Goal: Navigation & Orientation: Find specific page/section

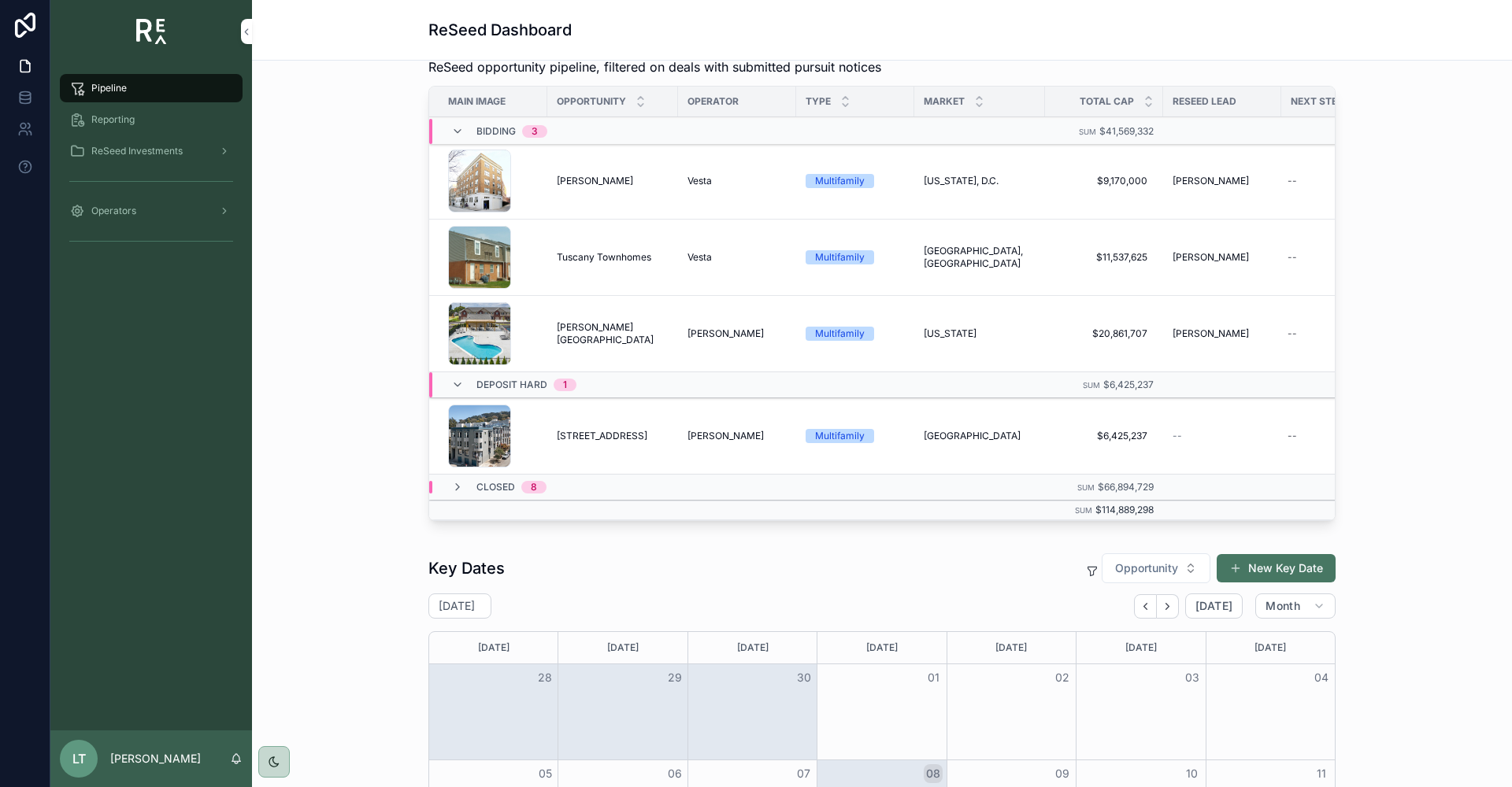
scroll to position [157, 0]
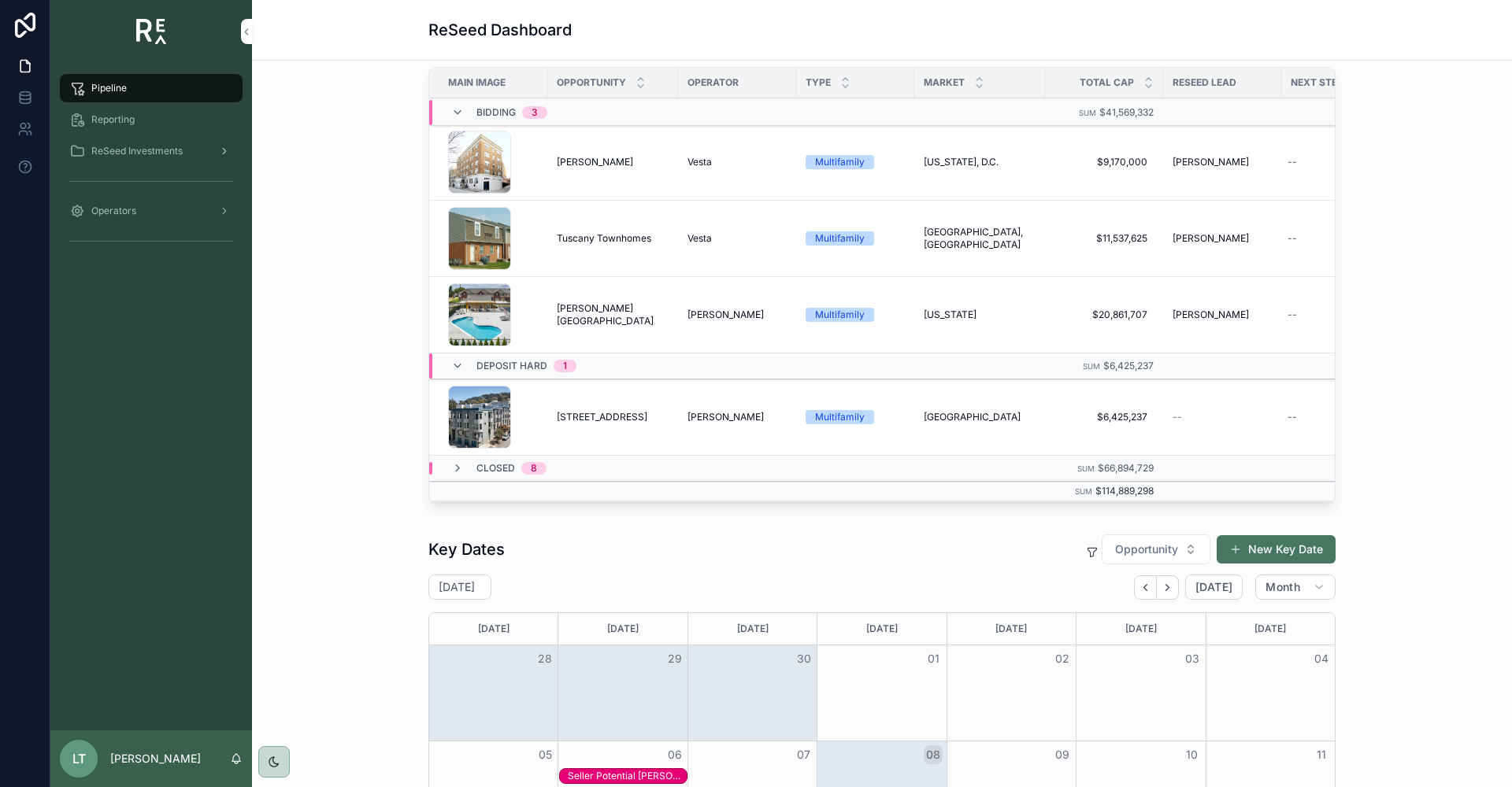
click at [185, 164] on link "ReSeed Investments" at bounding box center [151, 150] width 183 height 28
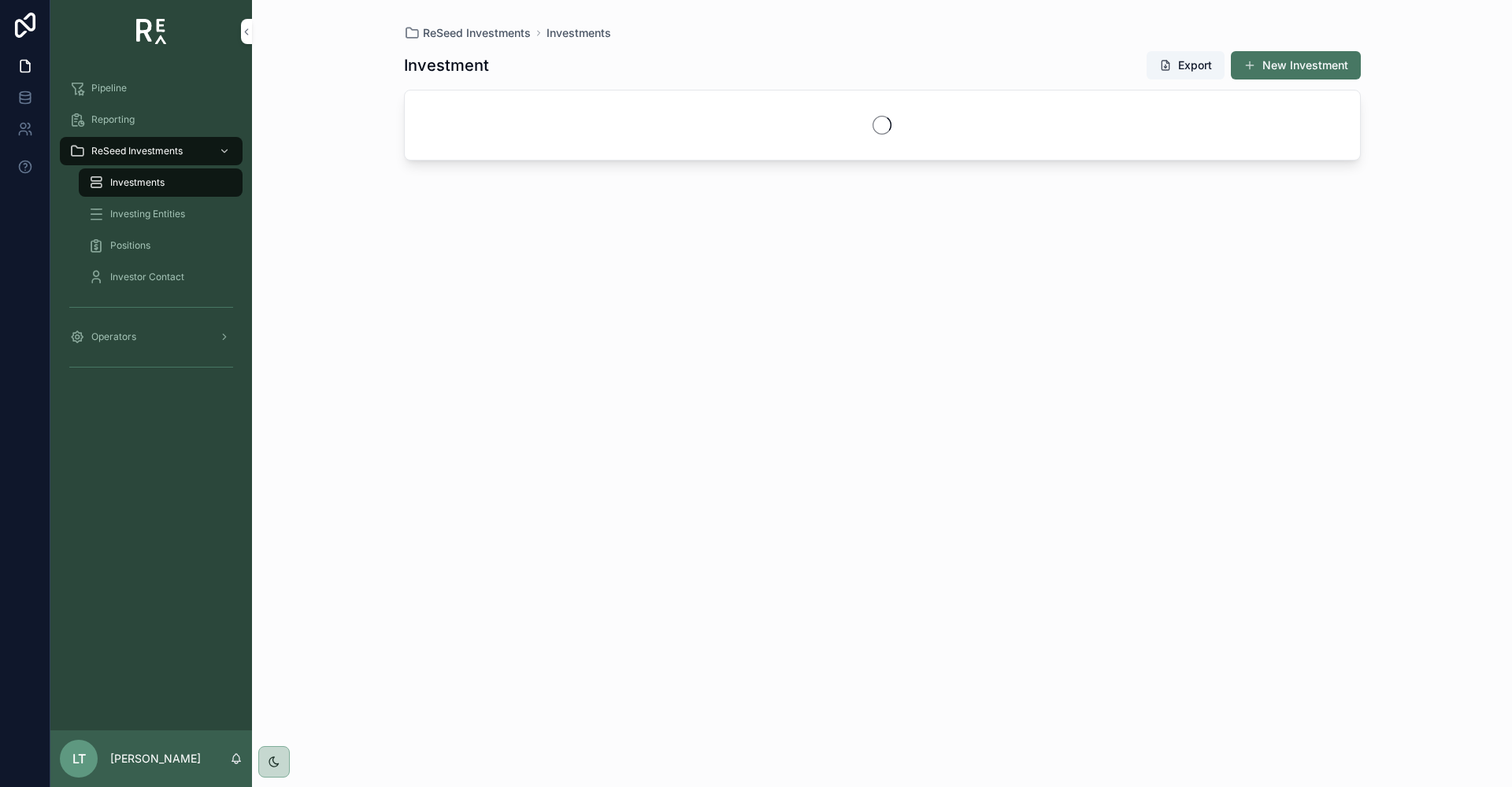
click at [165, 214] on span "Investing Entities" at bounding box center [148, 214] width 75 height 13
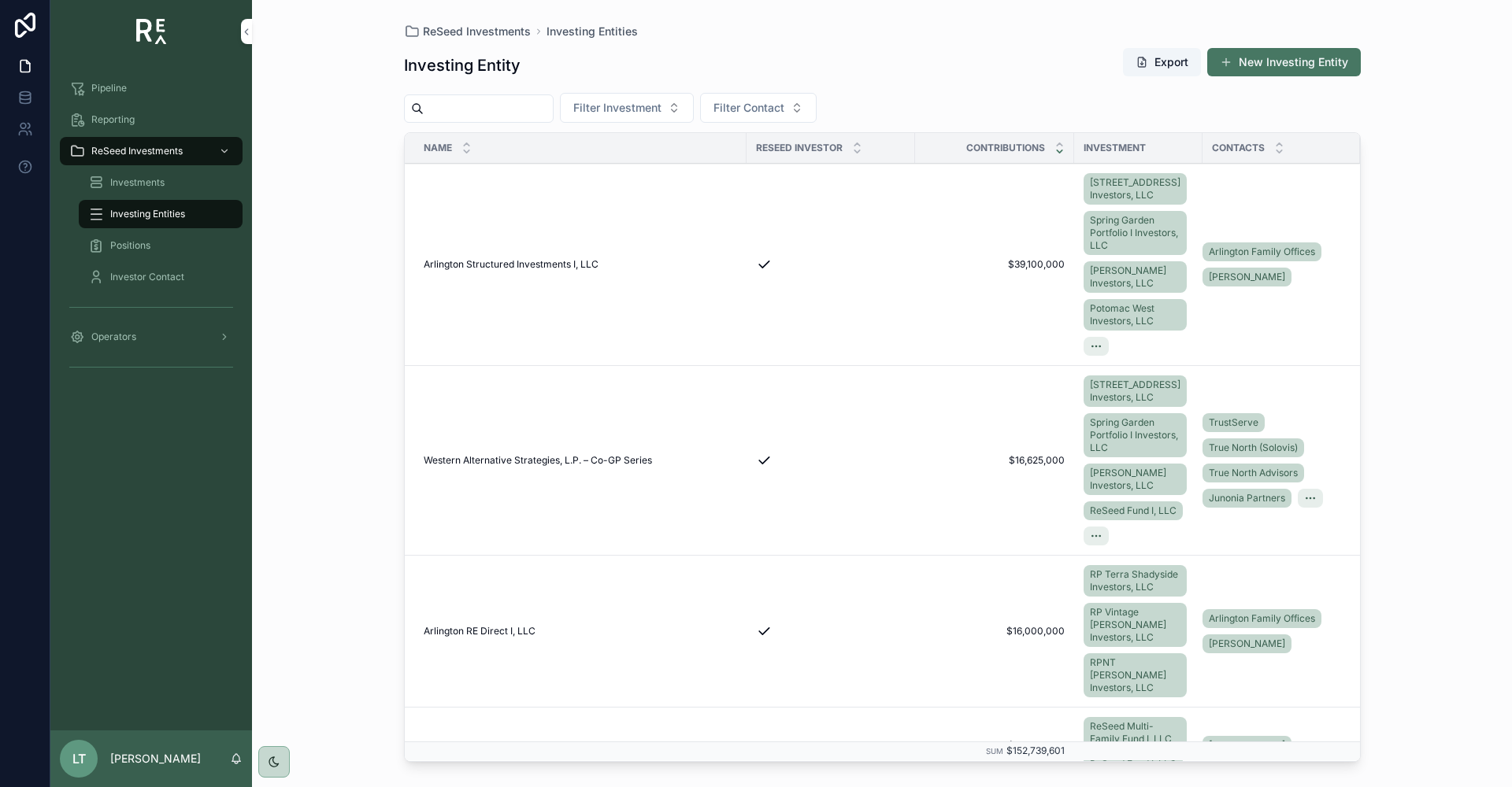
click at [137, 188] on span "Investments" at bounding box center [138, 182] width 54 height 13
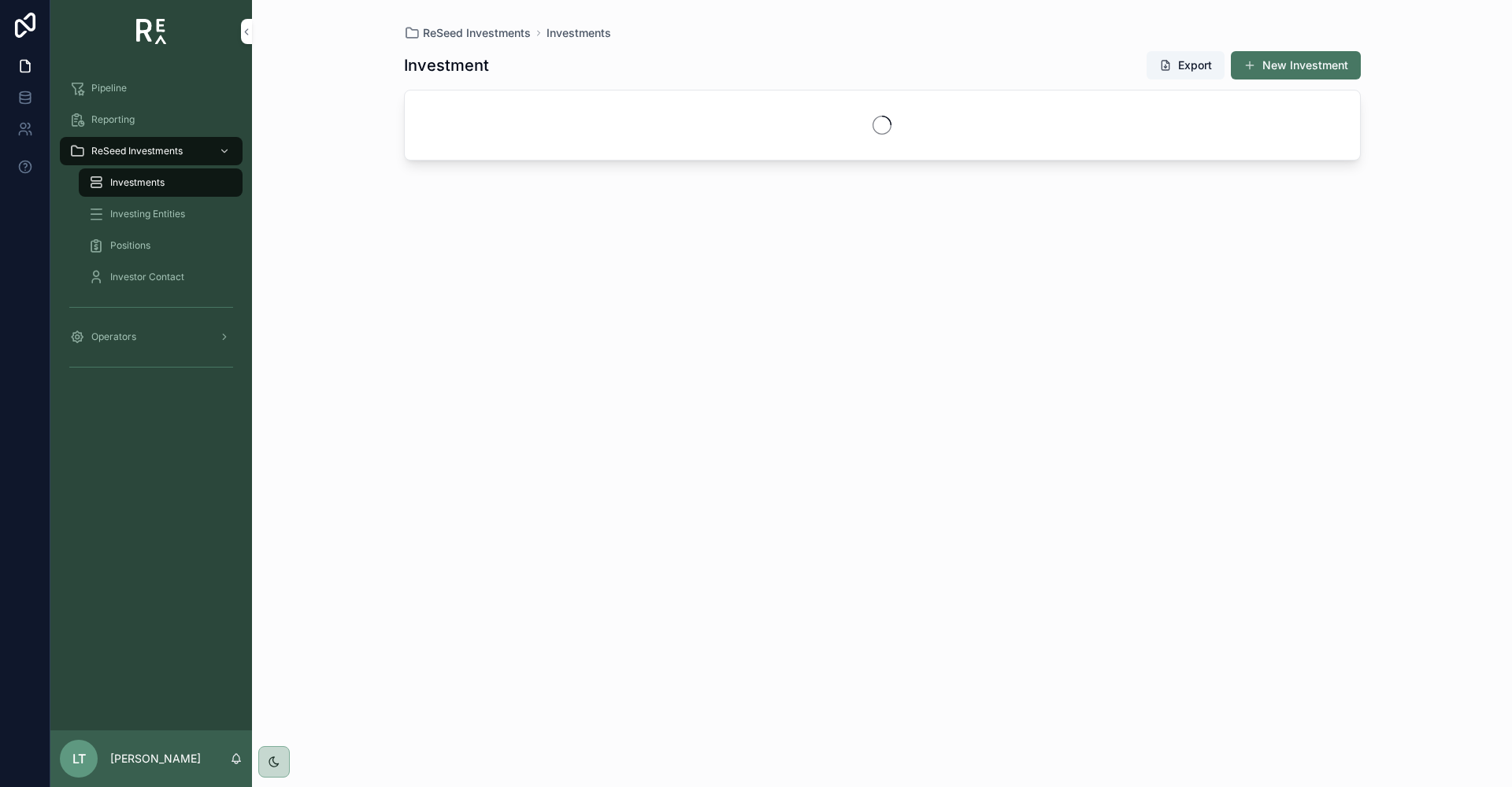
click at [155, 218] on span "Investing Entities" at bounding box center [148, 214] width 75 height 13
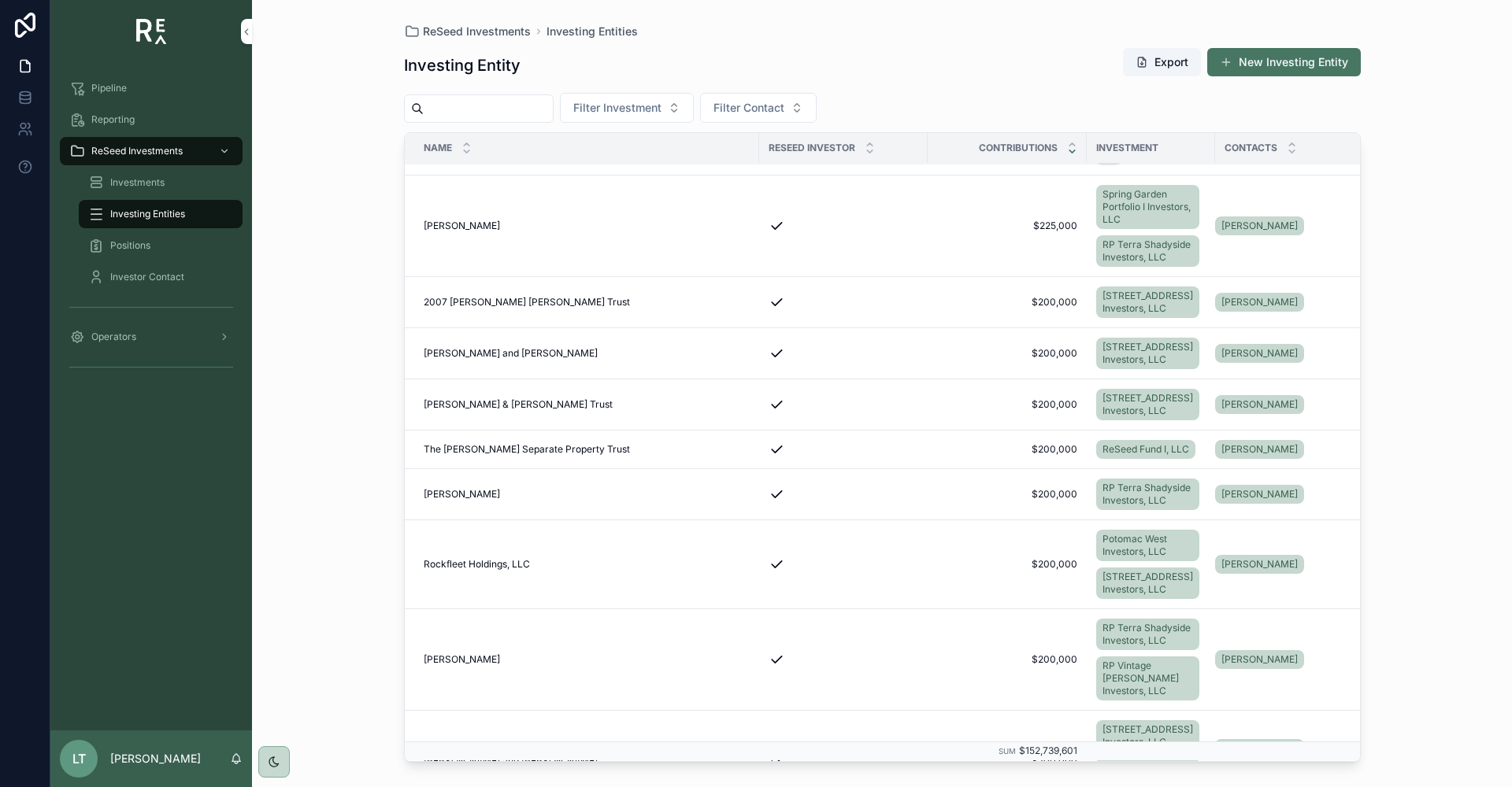
scroll to position [4172, 0]
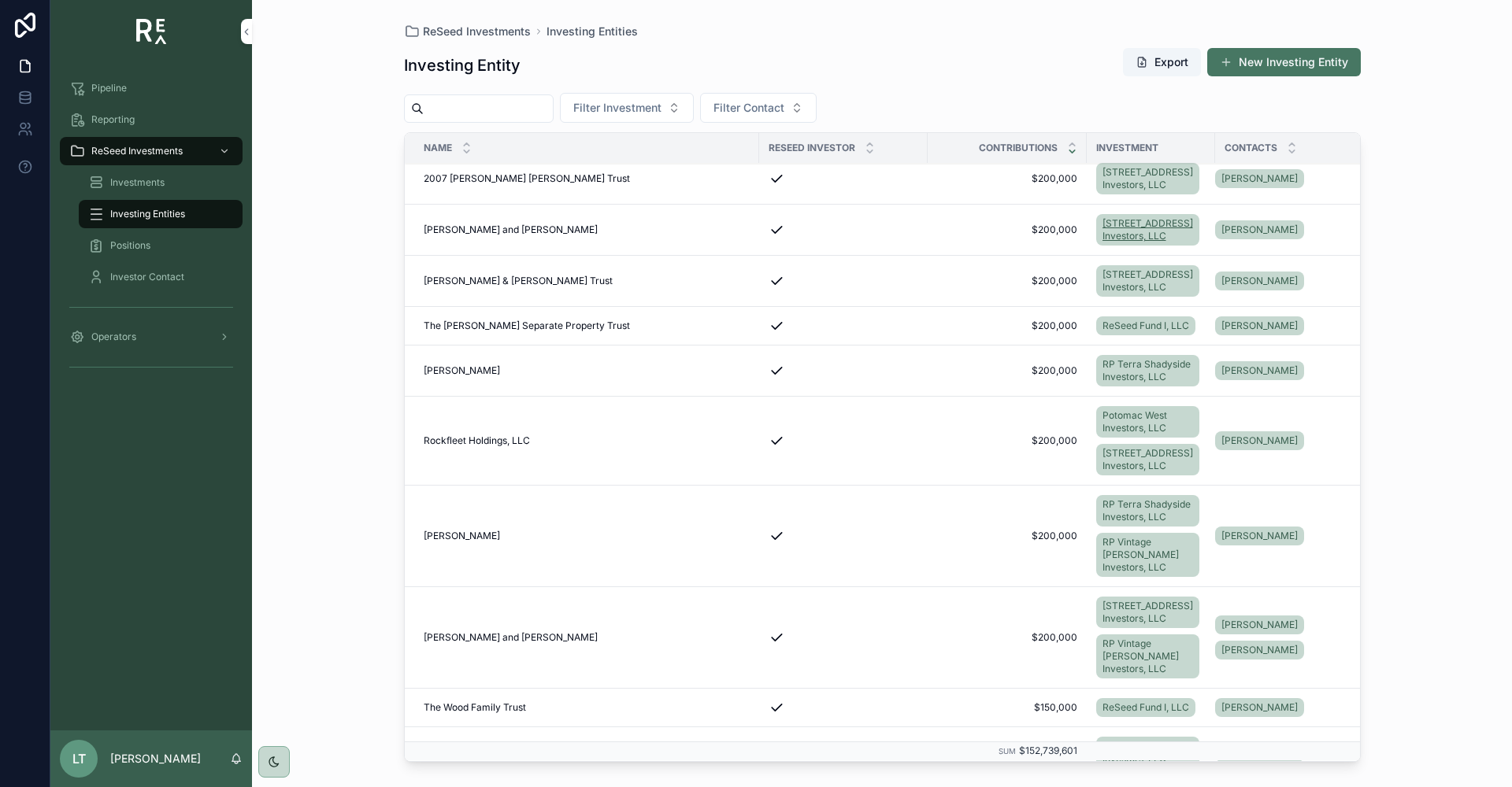
click at [1142, 242] on span "[STREET_ADDRESS] Investors, LLC" at bounding box center [1148, 230] width 91 height 25
